Goal: Task Accomplishment & Management: Manage account settings

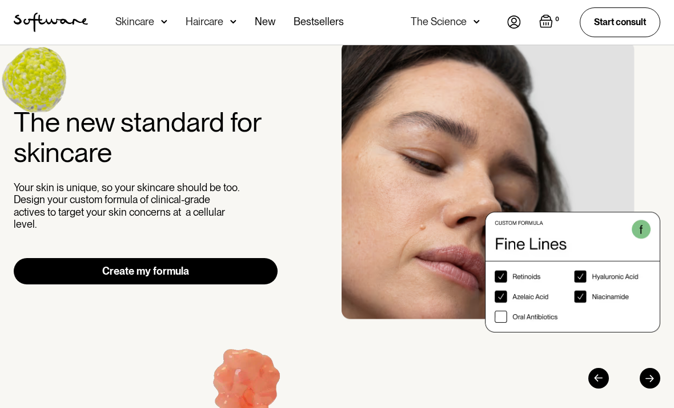
scroll to position [41, 0]
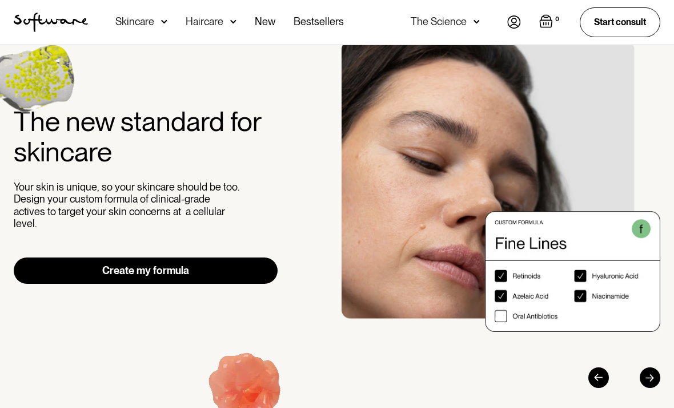
click at [53, 275] on link "Create my formula" at bounding box center [146, 271] width 264 height 26
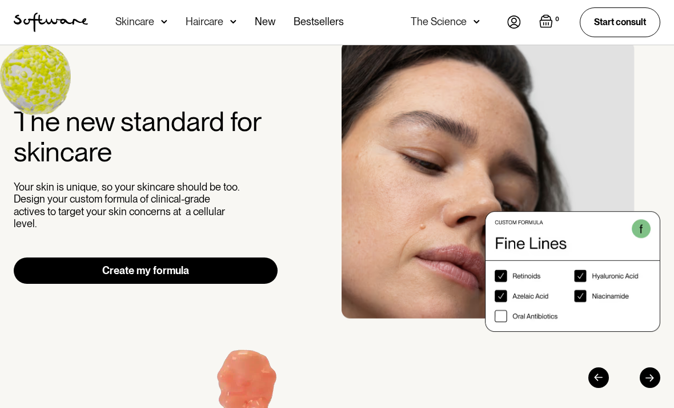
scroll to position [78, 0]
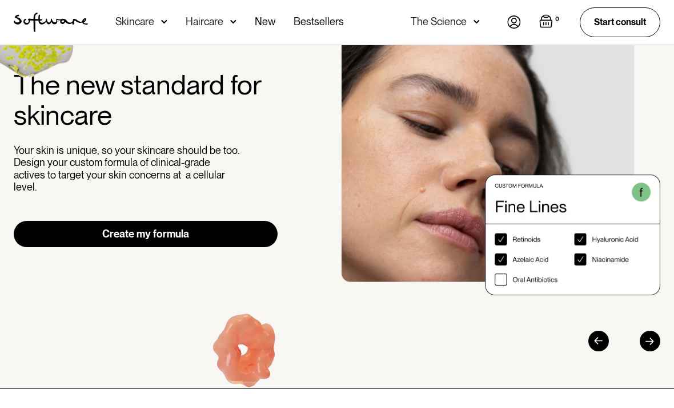
click at [517, 20] on img at bounding box center [515, 21] width 14 height 13
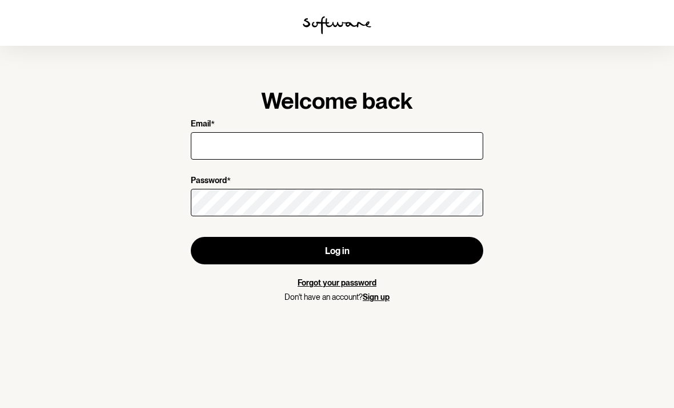
click at [454, 147] on input "Email *" at bounding box center [337, 145] width 293 height 27
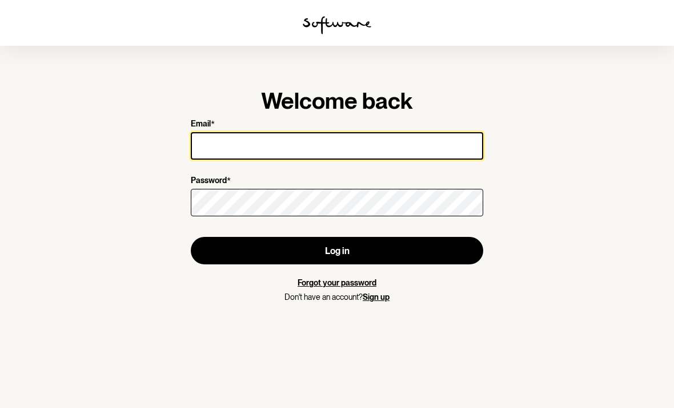
type input "[EMAIL_ADDRESS][DOMAIN_NAME]"
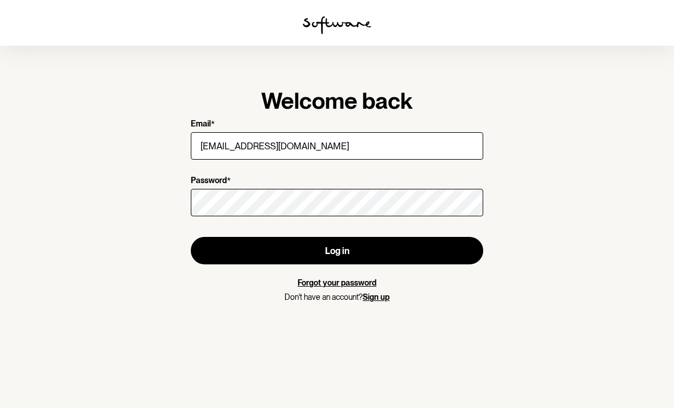
click at [337, 250] on button "Log in" at bounding box center [337, 250] width 293 height 27
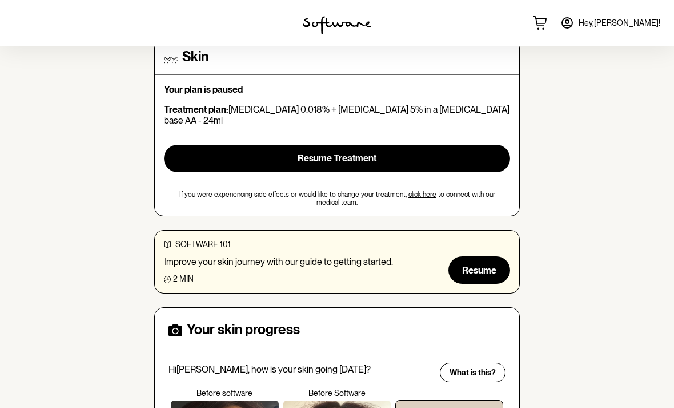
scroll to position [97, 0]
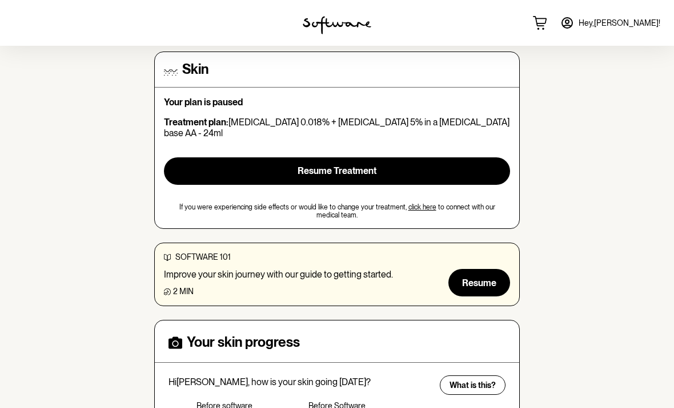
click at [203, 169] on button "Resume Treatment" at bounding box center [337, 170] width 346 height 27
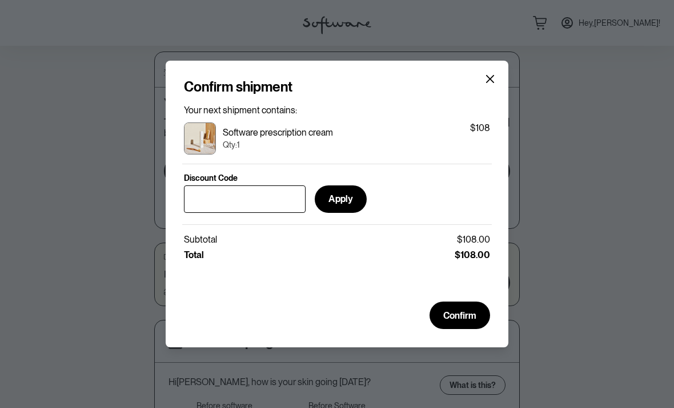
click at [133, 99] on div "Confirm shipment Your next shipment contains: Software prescription cream Qty: …" at bounding box center [337, 204] width 674 height 408
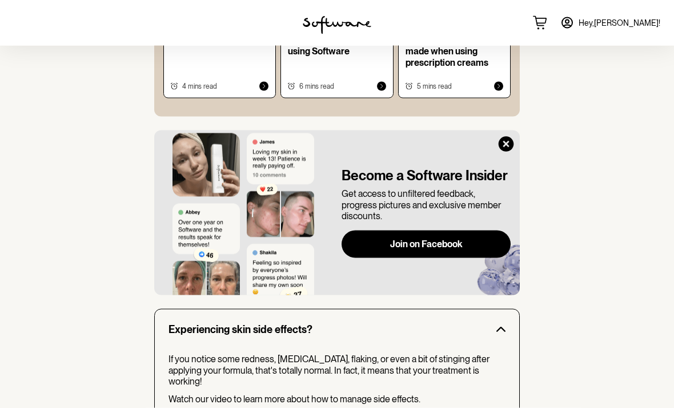
scroll to position [934, 0]
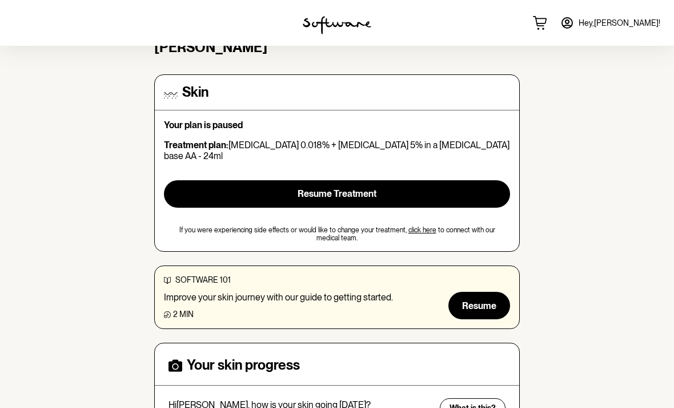
scroll to position [90, 0]
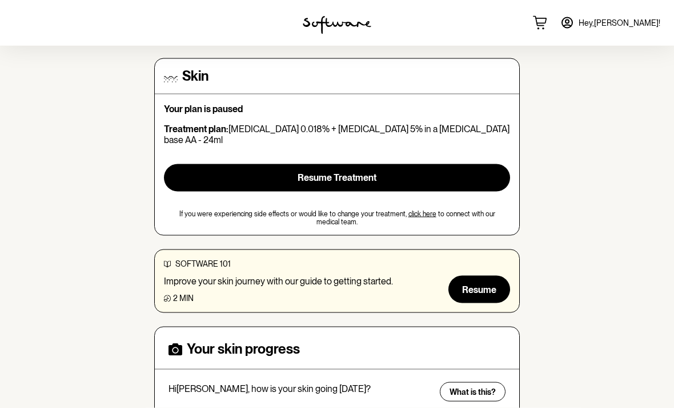
click at [484, 284] on span "Resume" at bounding box center [479, 289] width 34 height 11
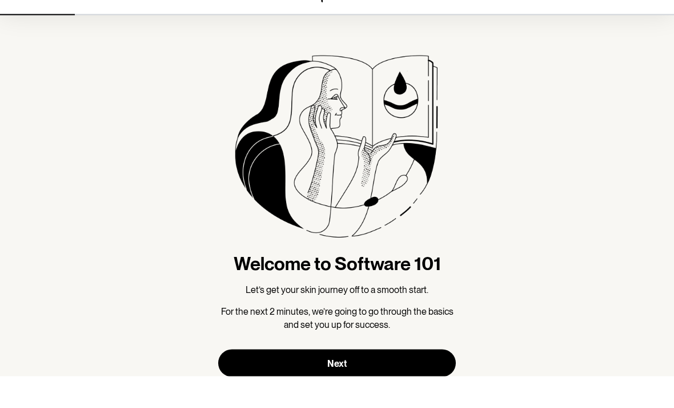
scroll to position [30, 0]
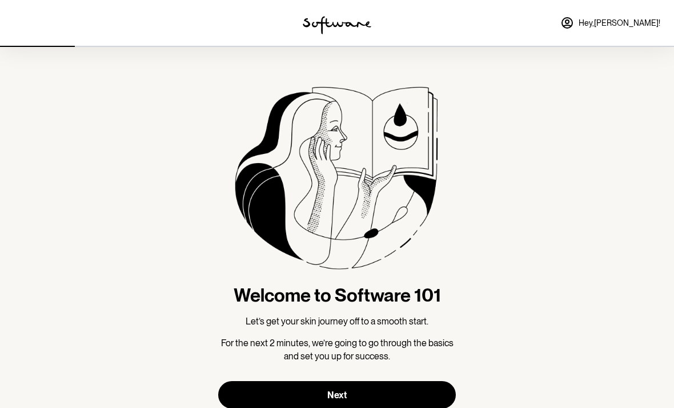
click at [375, 384] on button "Next" at bounding box center [337, 394] width 238 height 27
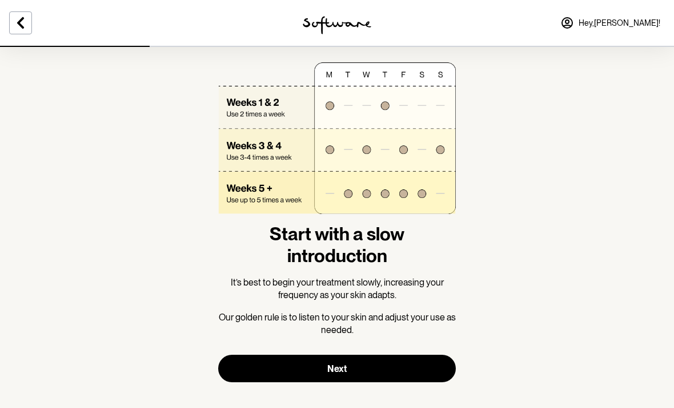
scroll to position [30, 0]
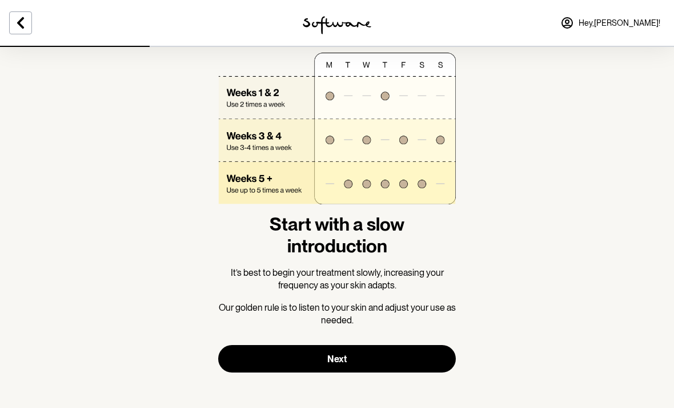
click at [412, 348] on button "Next" at bounding box center [337, 358] width 238 height 27
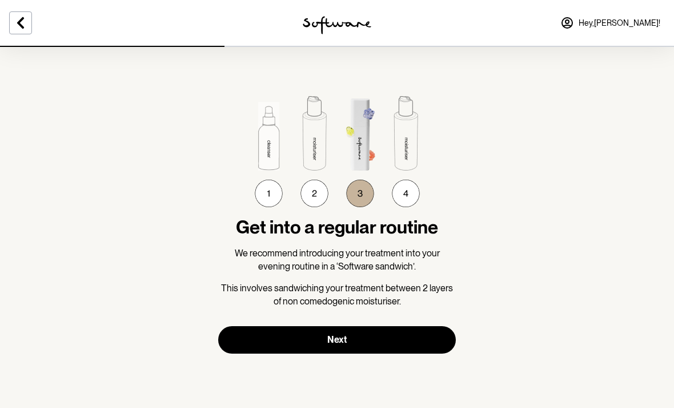
click at [417, 349] on button "Next" at bounding box center [337, 339] width 238 height 27
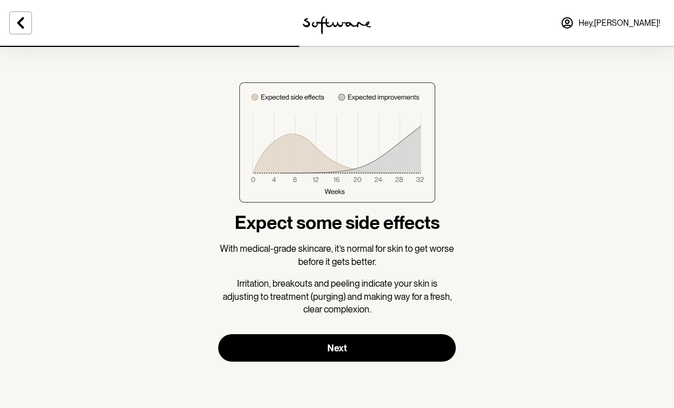
click at [426, 343] on button "Next" at bounding box center [337, 347] width 238 height 27
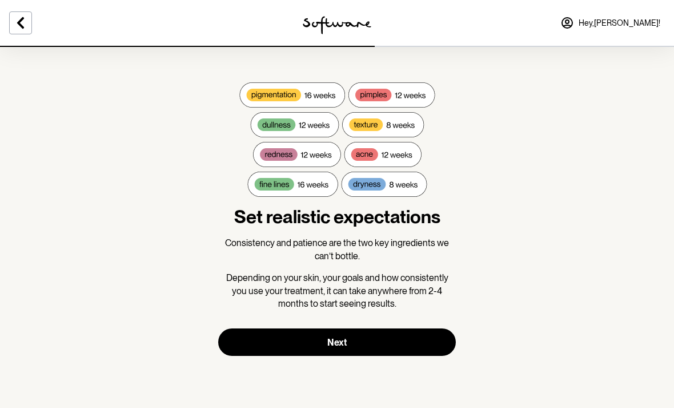
click at [433, 345] on button "Next" at bounding box center [337, 341] width 238 height 27
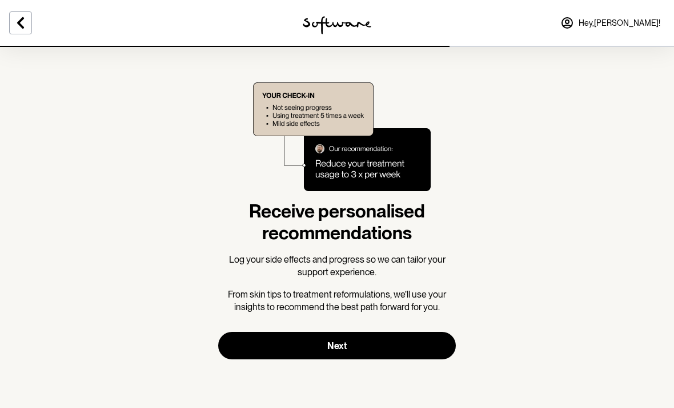
click at [436, 341] on button "Next" at bounding box center [337, 344] width 238 height 27
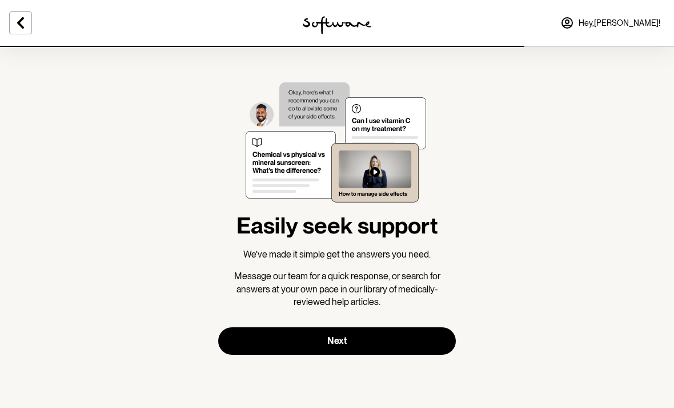
click at [437, 339] on button "Next" at bounding box center [337, 340] width 238 height 27
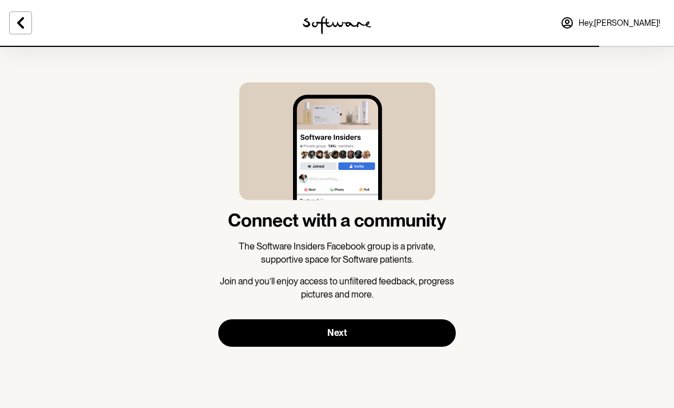
click at [445, 331] on button "Next" at bounding box center [337, 332] width 238 height 27
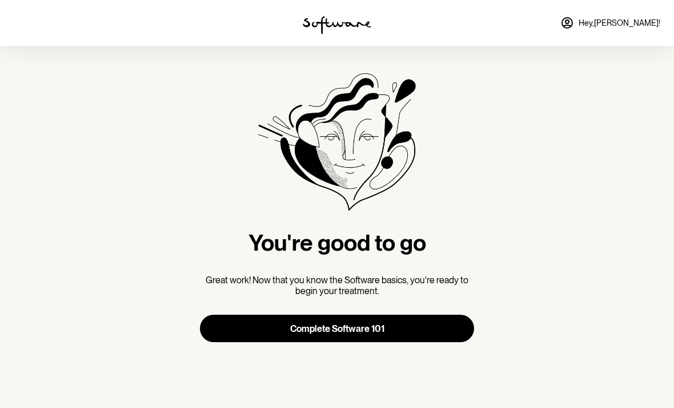
click at [445, 335] on button "Complete Software 101" at bounding box center [337, 327] width 274 height 27
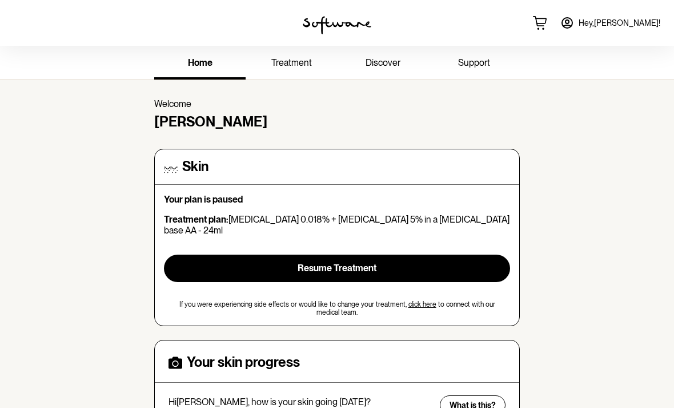
click at [461, 259] on button "Resume Treatment" at bounding box center [337, 267] width 346 height 27
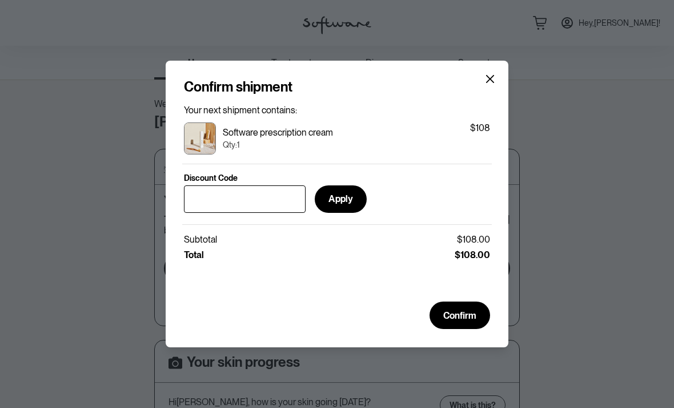
click at [469, 311] on span "Confirm" at bounding box center [460, 315] width 33 height 11
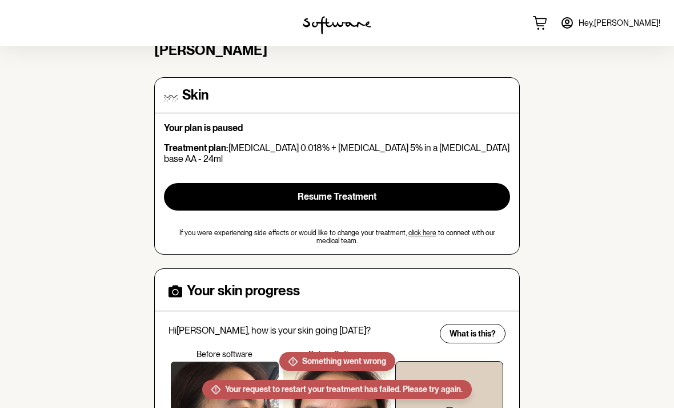
scroll to position [72, 0]
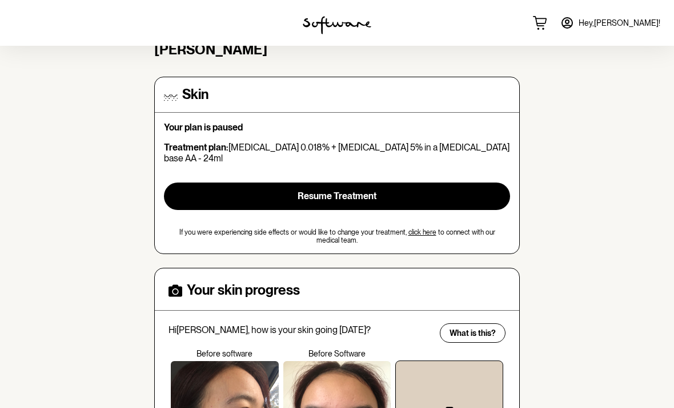
click at [494, 189] on button "Resume Treatment" at bounding box center [337, 195] width 346 height 27
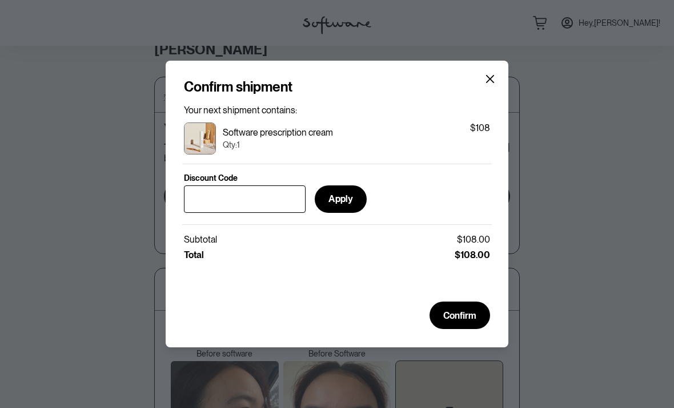
click at [470, 314] on span "Confirm" at bounding box center [460, 315] width 33 height 11
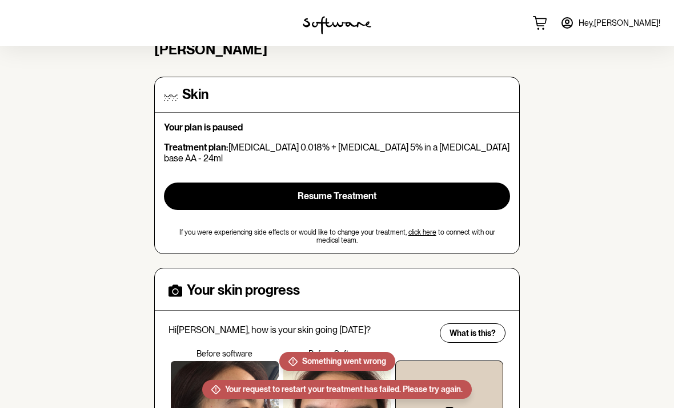
click at [486, 196] on button "Resume Treatment" at bounding box center [337, 195] width 346 height 27
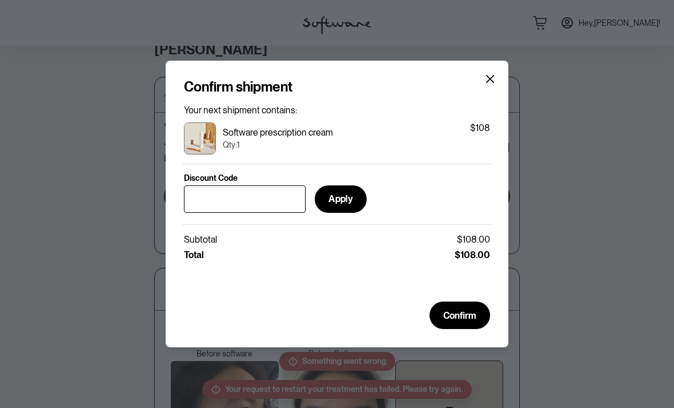
click at [477, 253] on p "$108.00" at bounding box center [472, 254] width 35 height 11
click at [208, 195] on input "Discount Code" at bounding box center [245, 198] width 122 height 27
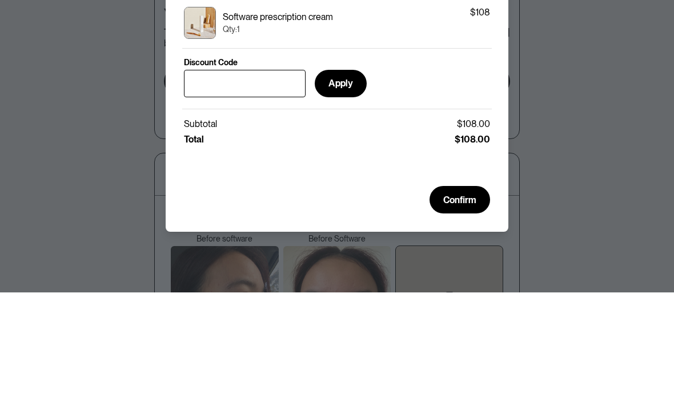
click at [112, 101] on div "Confirm shipment Your next shipment contains: Software prescription cream Qty: …" at bounding box center [337, 204] width 674 height 408
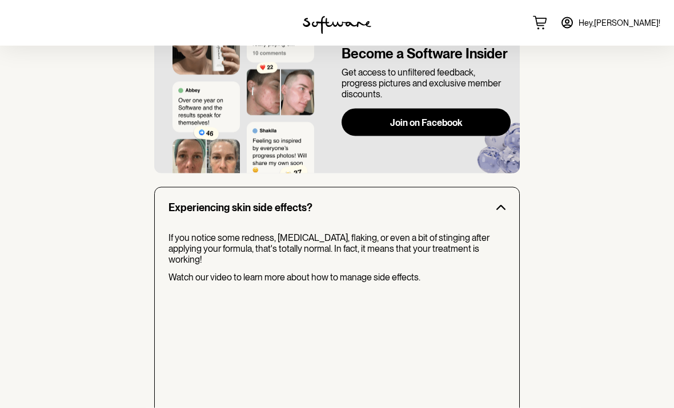
scroll to position [858, 0]
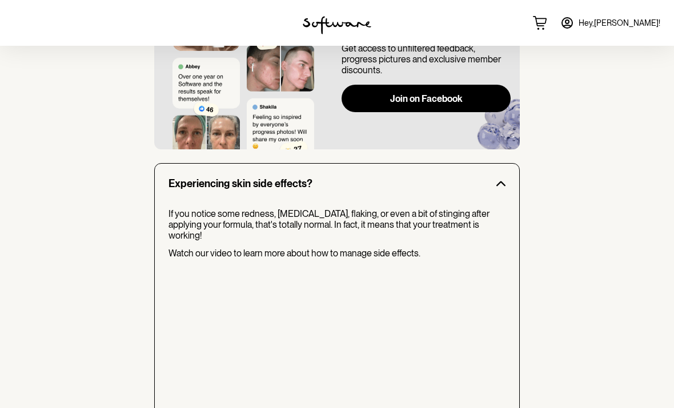
click at [547, 22] on icon at bounding box center [540, 23] width 14 height 14
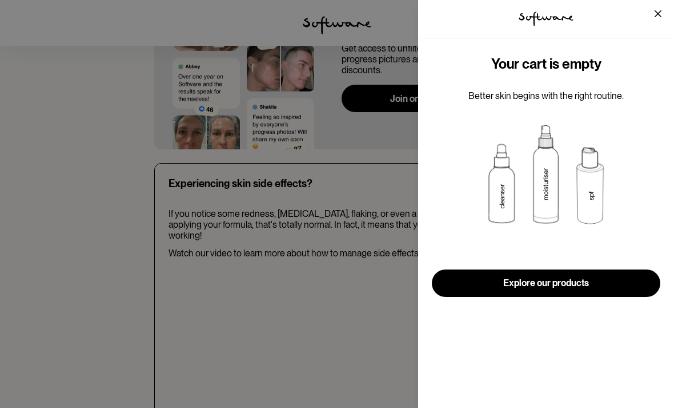
click at [115, 134] on div "tspan { white-space:pre } .shp0 { fill: #000000 } Your cart is empty Better ski…" at bounding box center [337, 204] width 674 height 408
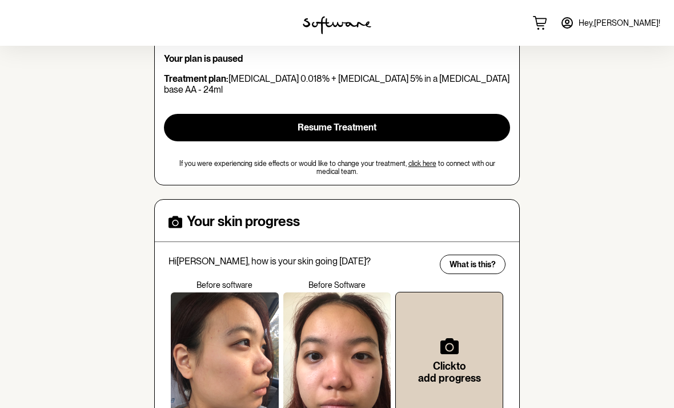
scroll to position [0, 0]
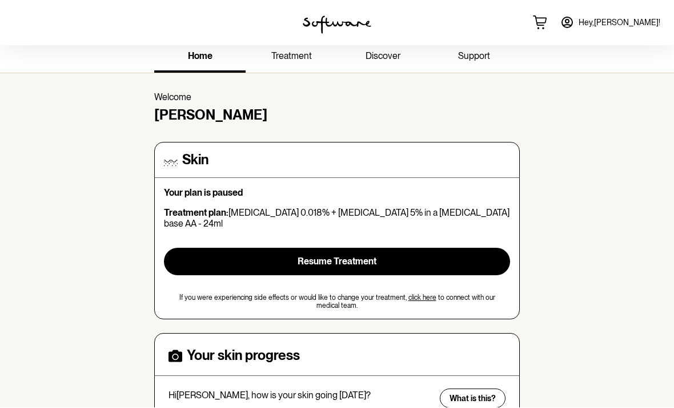
click at [287, 55] on span "treatment" at bounding box center [291, 56] width 41 height 11
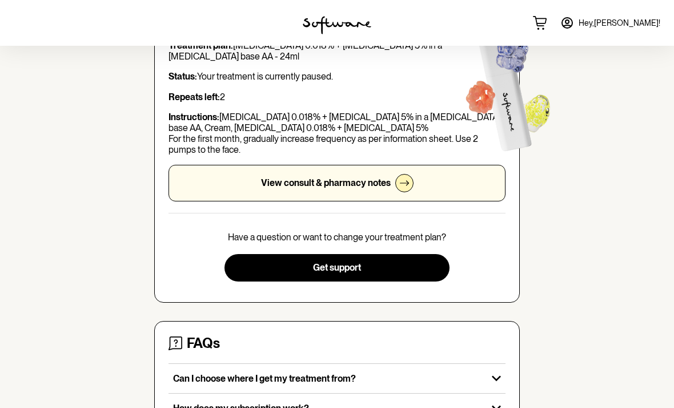
scroll to position [107, 0]
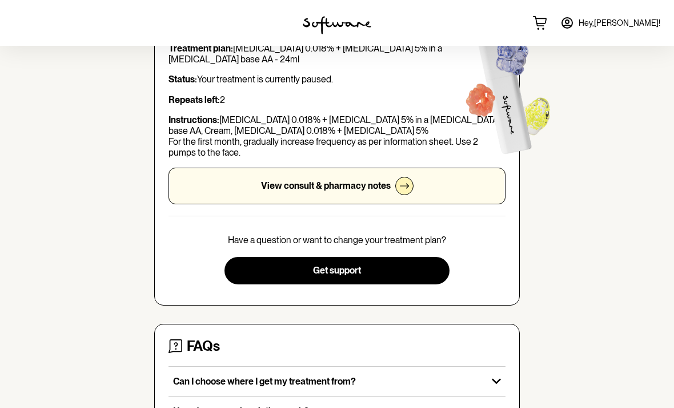
click at [463, 190] on div "View consult & pharmacy notes" at bounding box center [337, 185] width 337 height 37
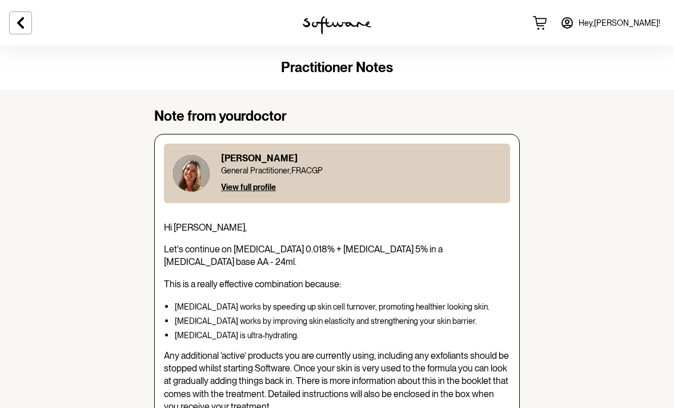
click at [18, 17] on icon at bounding box center [21, 23] width 14 height 14
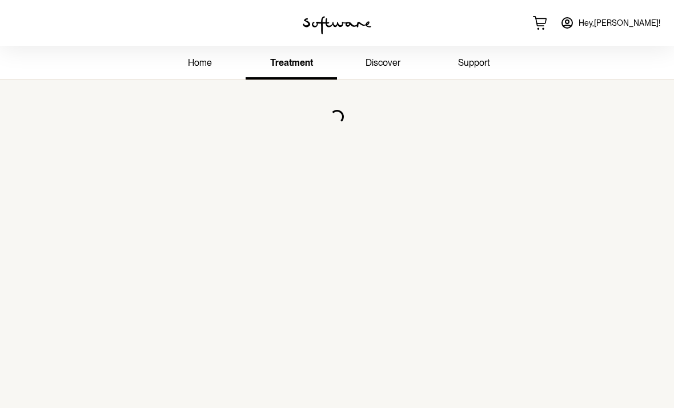
scroll to position [82, 0]
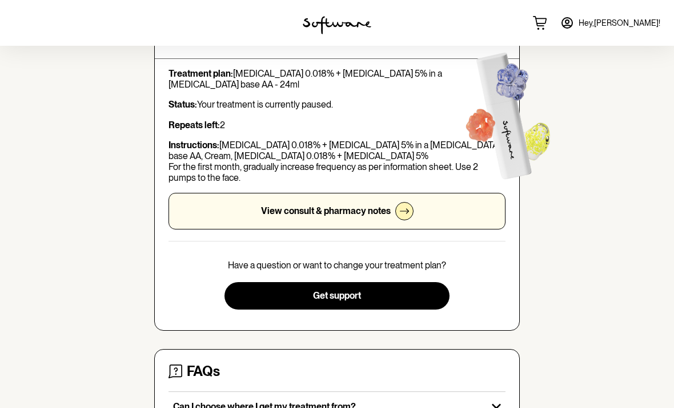
click at [460, 212] on div "View consult & pharmacy notes" at bounding box center [337, 211] width 337 height 37
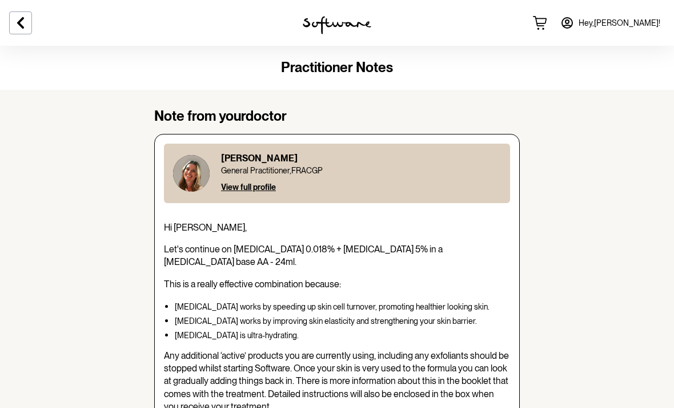
click at [24, 21] on icon at bounding box center [21, 23] width 14 height 14
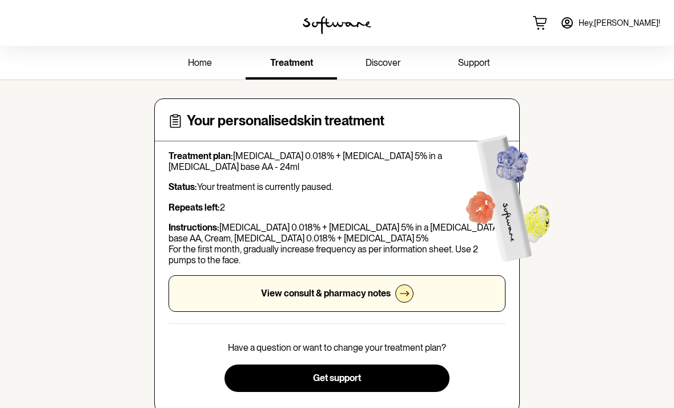
click at [197, 63] on span "home" at bounding box center [200, 62] width 24 height 11
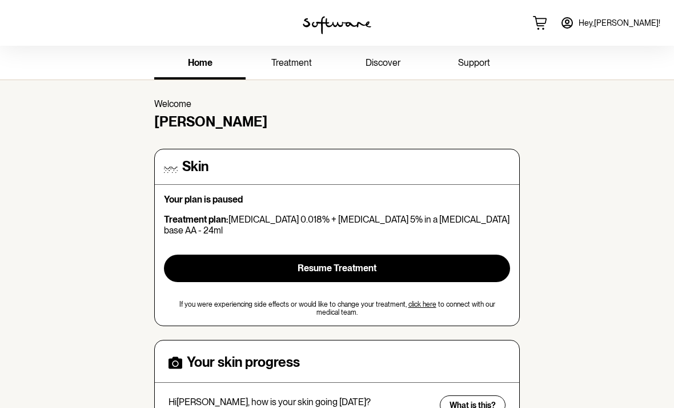
click at [464, 257] on button "Resume Treatment" at bounding box center [337, 267] width 346 height 27
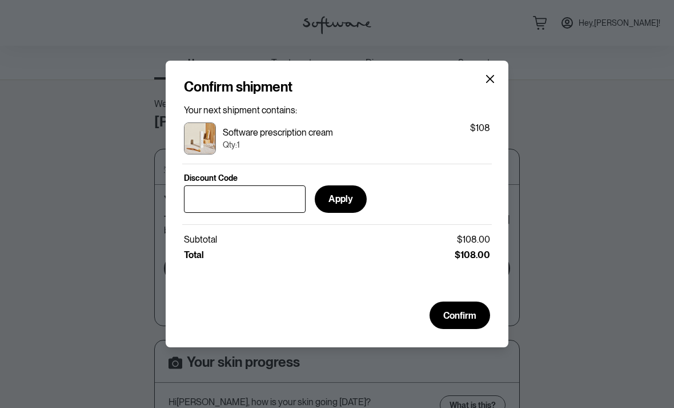
click at [465, 315] on span "Confirm" at bounding box center [460, 315] width 33 height 11
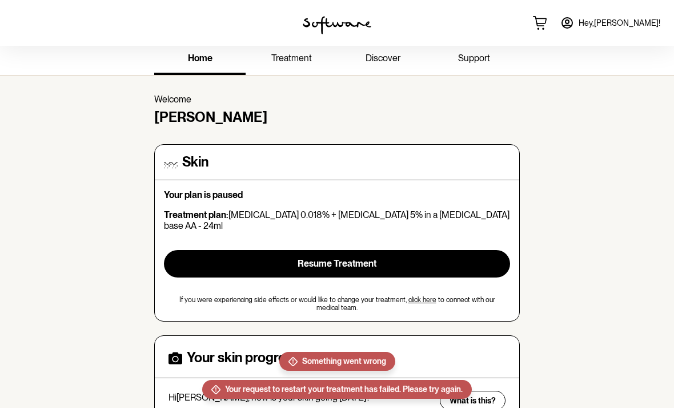
scroll to position [26, 0]
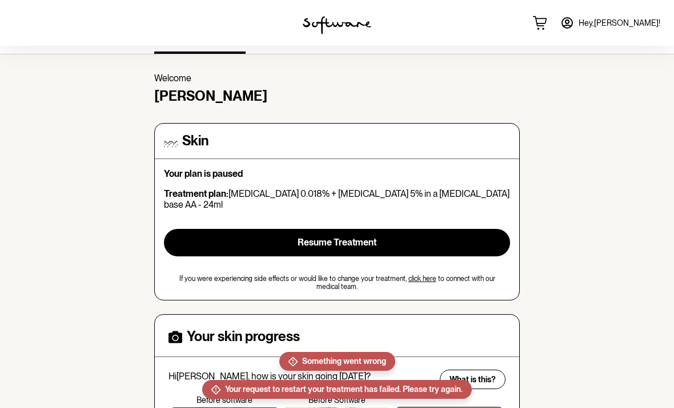
click at [573, 23] on icon at bounding box center [567, 23] width 10 height 10
